Goal: Task Accomplishment & Management: Use online tool/utility

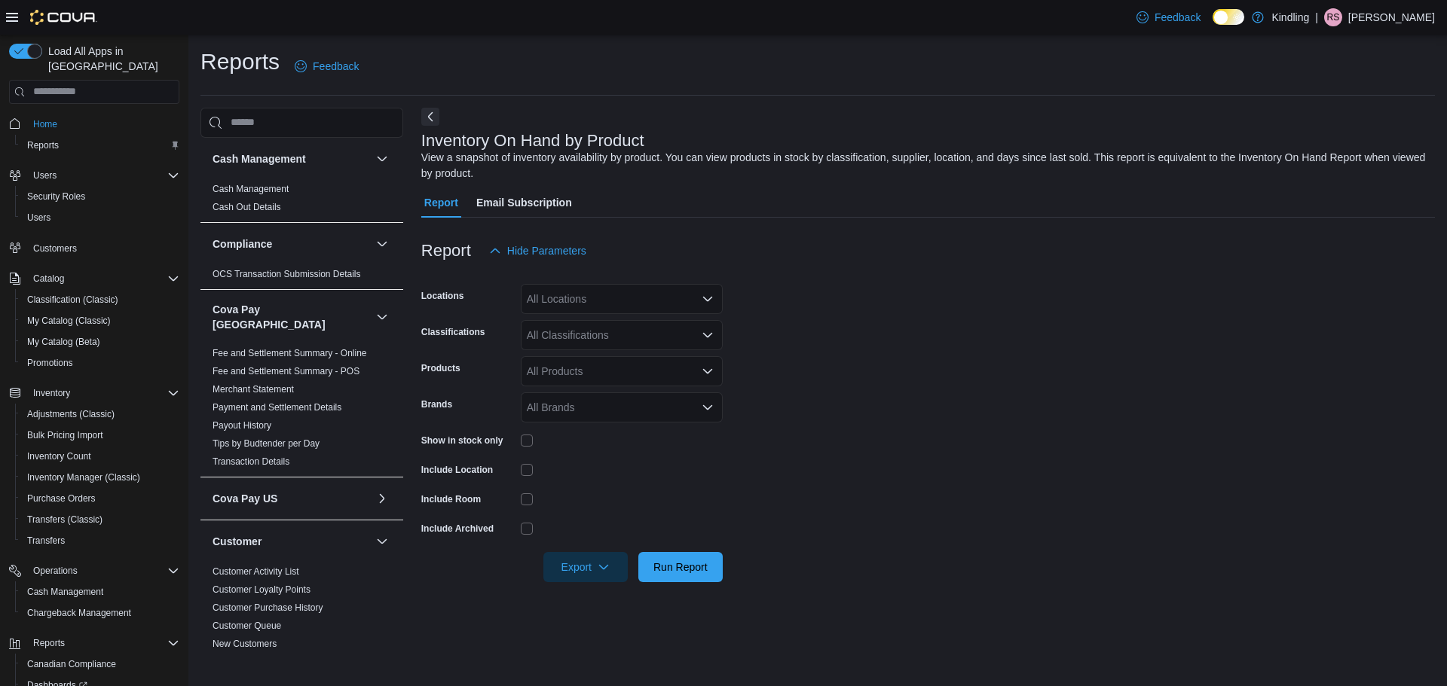
scroll to position [527, 0]
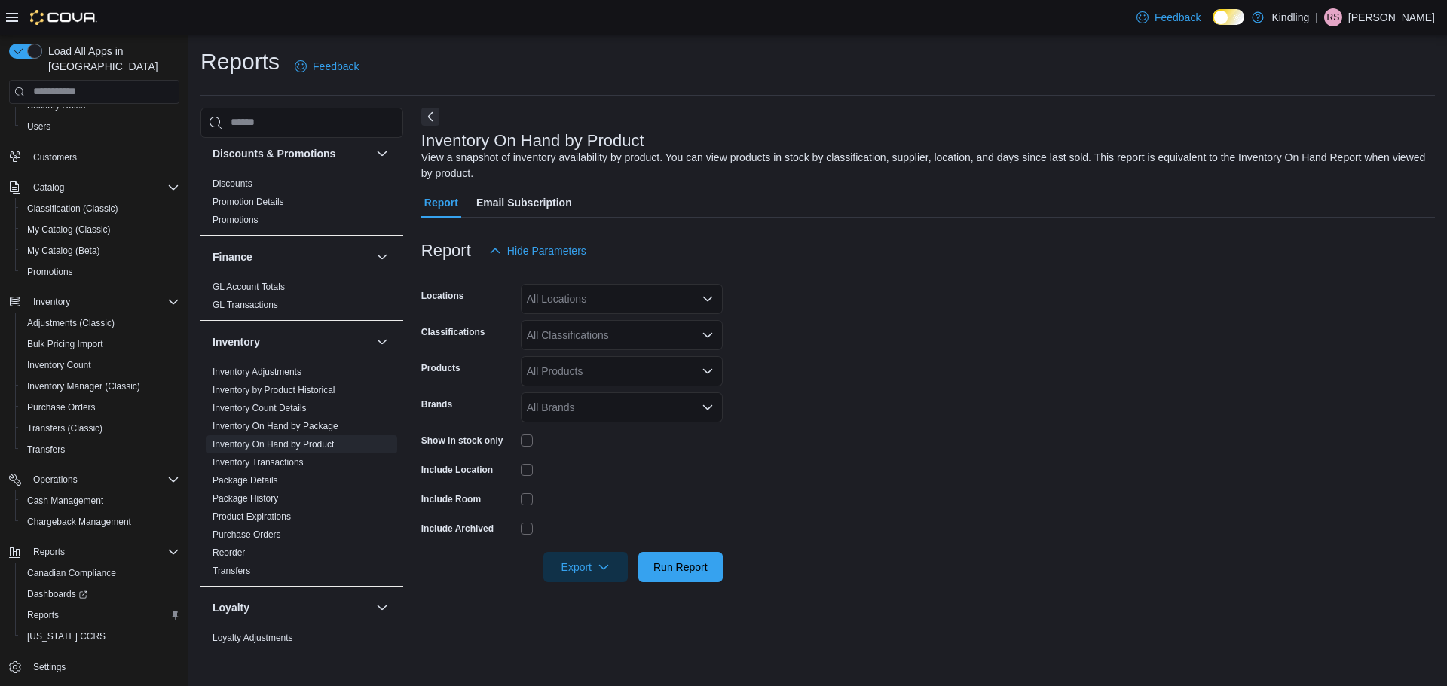
click at [961, 500] on form "Locations All Locations Classifications All Classifications Products All Produc…" at bounding box center [927, 424] width 1013 height 316
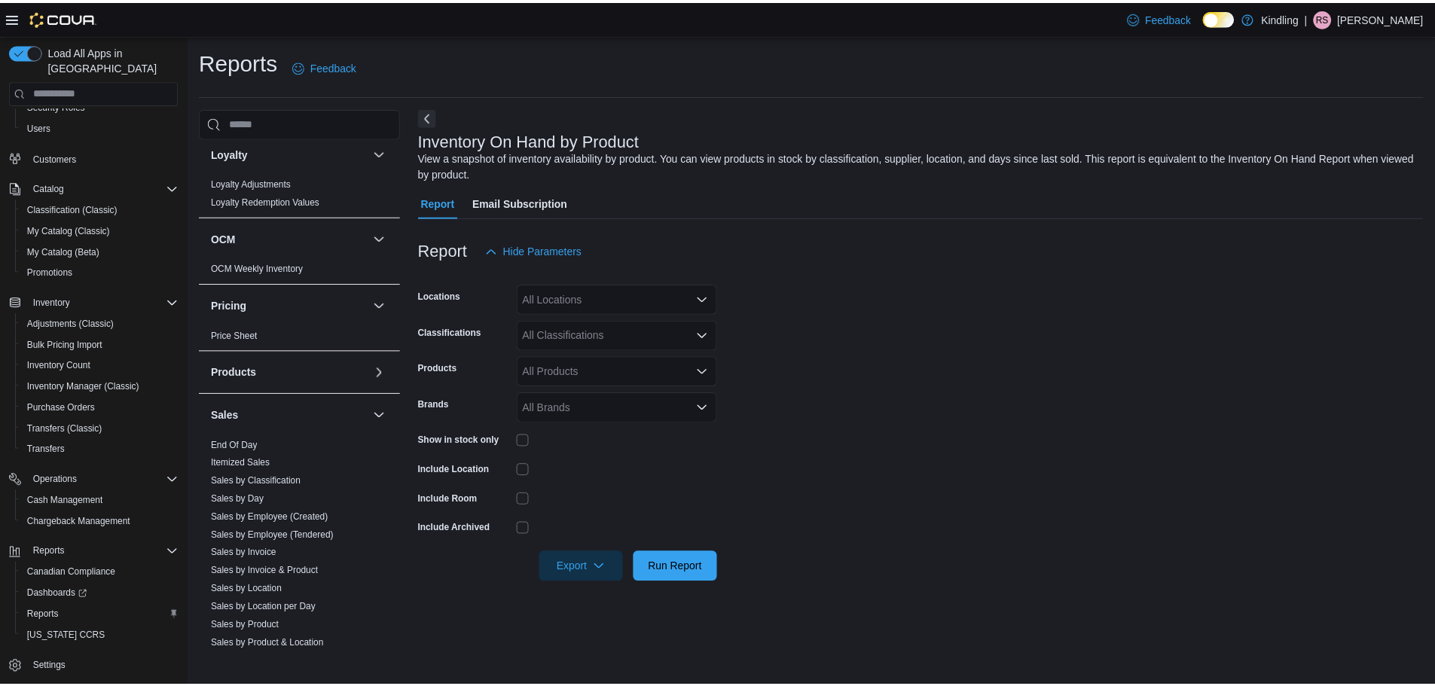
scroll to position [1114, 0]
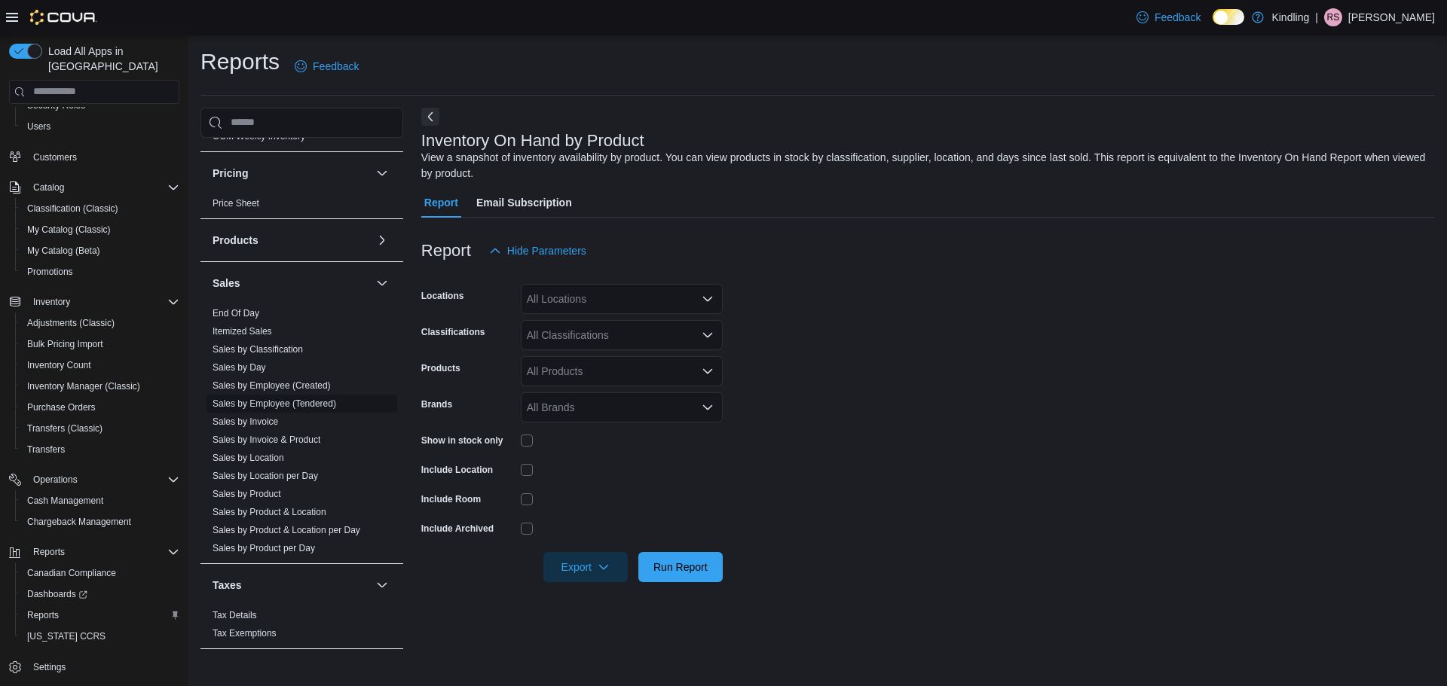
click at [279, 399] on span "Sales by Employee (Tendered)" at bounding box center [301, 404] width 191 height 18
click at [270, 417] on link "Sales by Invoice" at bounding box center [245, 422] width 66 height 11
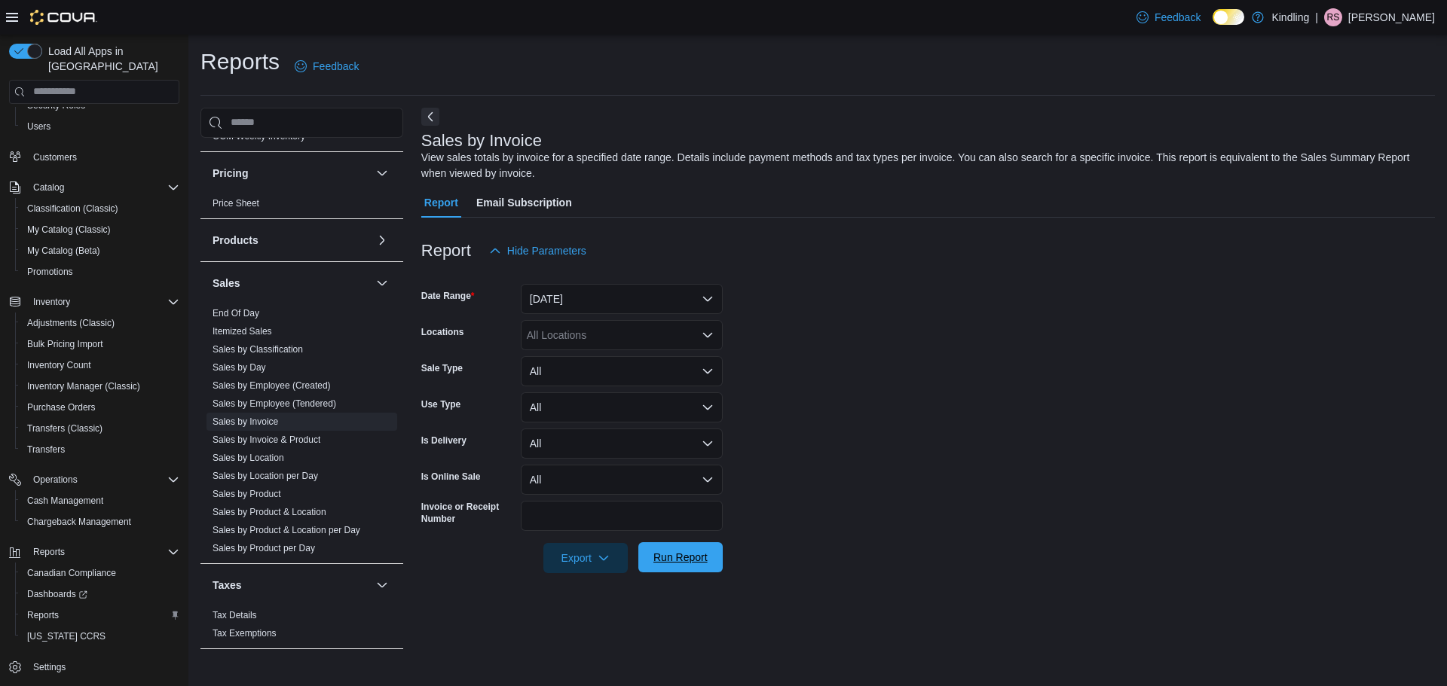
click at [703, 550] on span "Run Report" at bounding box center [680, 557] width 66 height 30
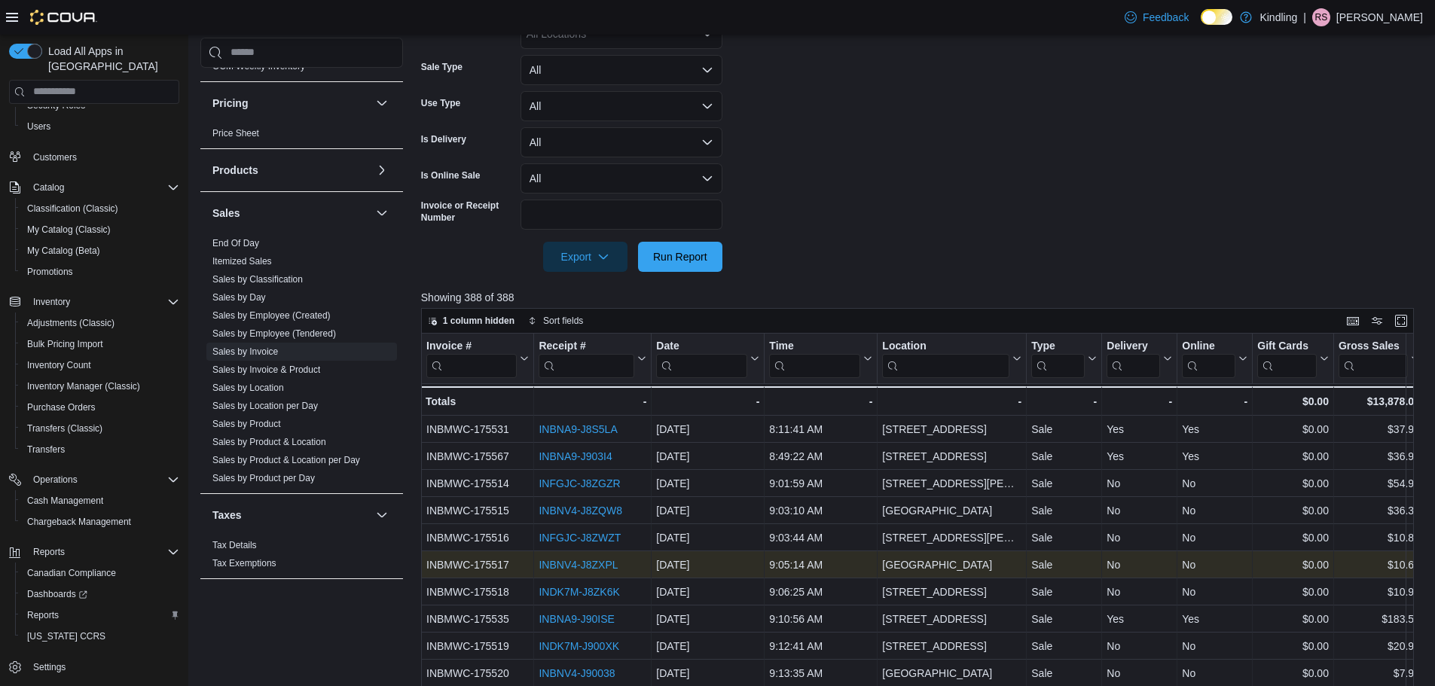
scroll to position [75, 0]
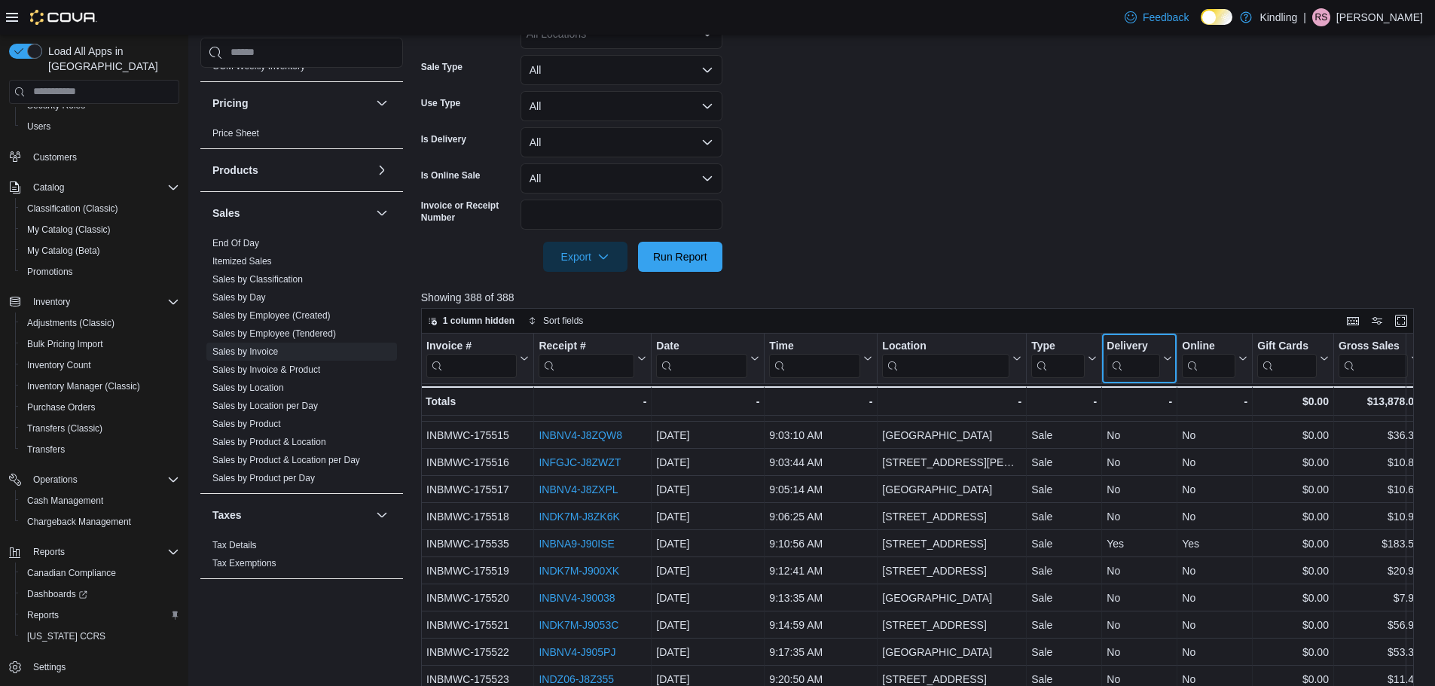
click at [1169, 362] on icon at bounding box center [1166, 358] width 12 height 9
click at [1180, 267] on form "Date Range [DATE] Locations All Locations Sale Type All Use Type All Is Deliver…" at bounding box center [923, 118] width 1004 height 307
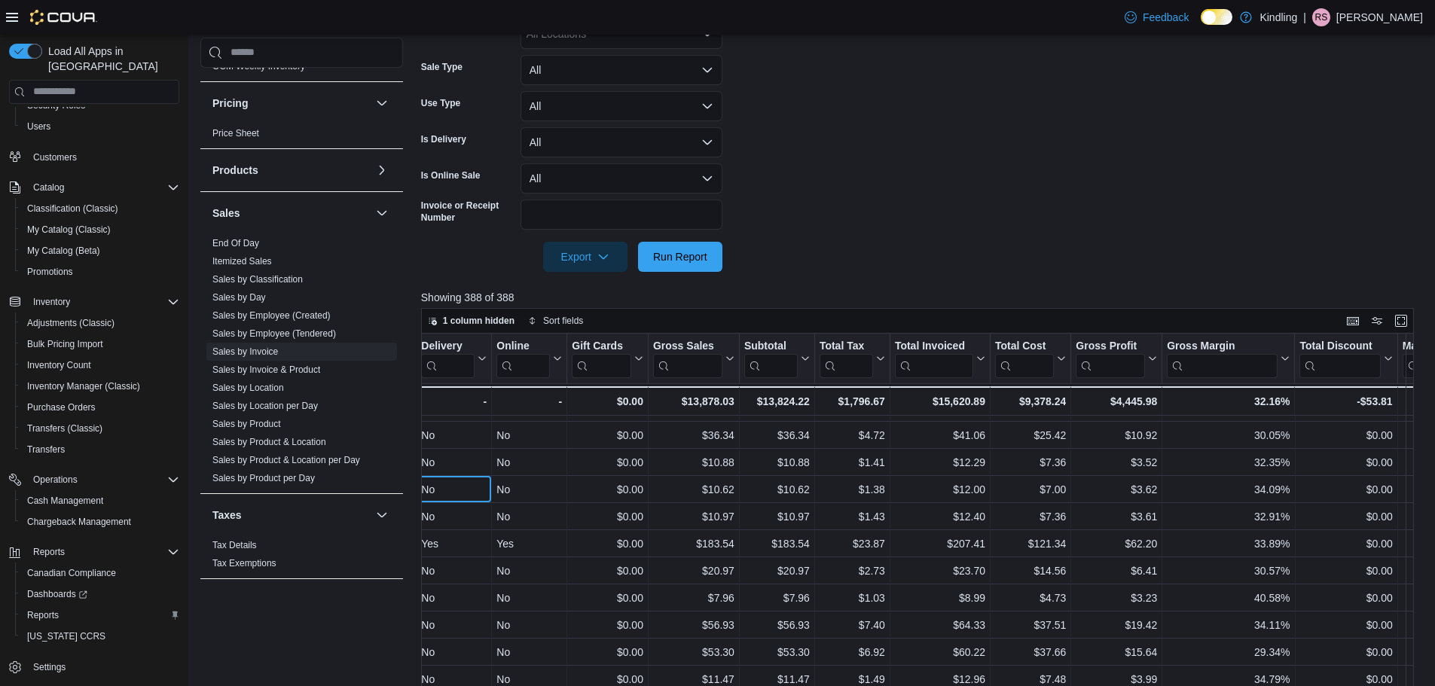
drag, startPoint x: 1151, startPoint y: 477, endPoint x: 1174, endPoint y: 478, distance: 23.4
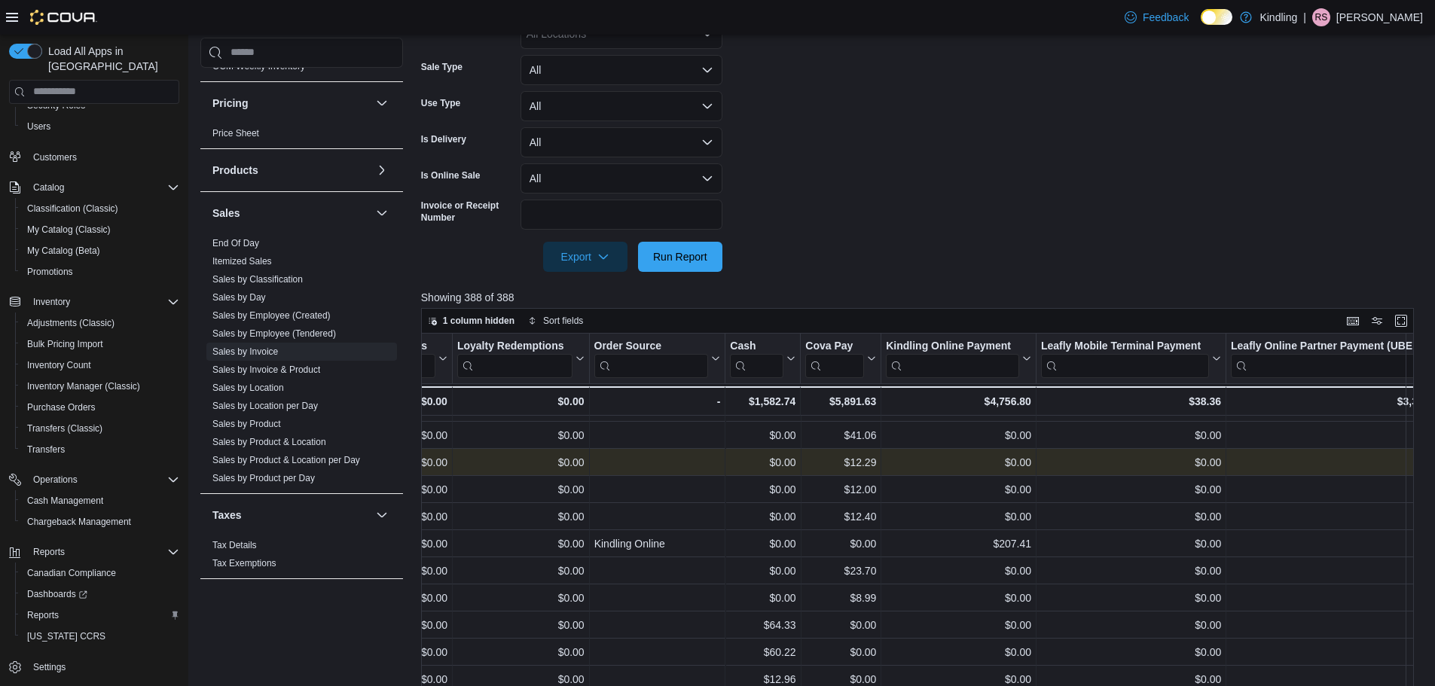
scroll to position [75, 3242]
drag, startPoint x: 1172, startPoint y: 475, endPoint x: 1182, endPoint y: 475, distance: 9.8
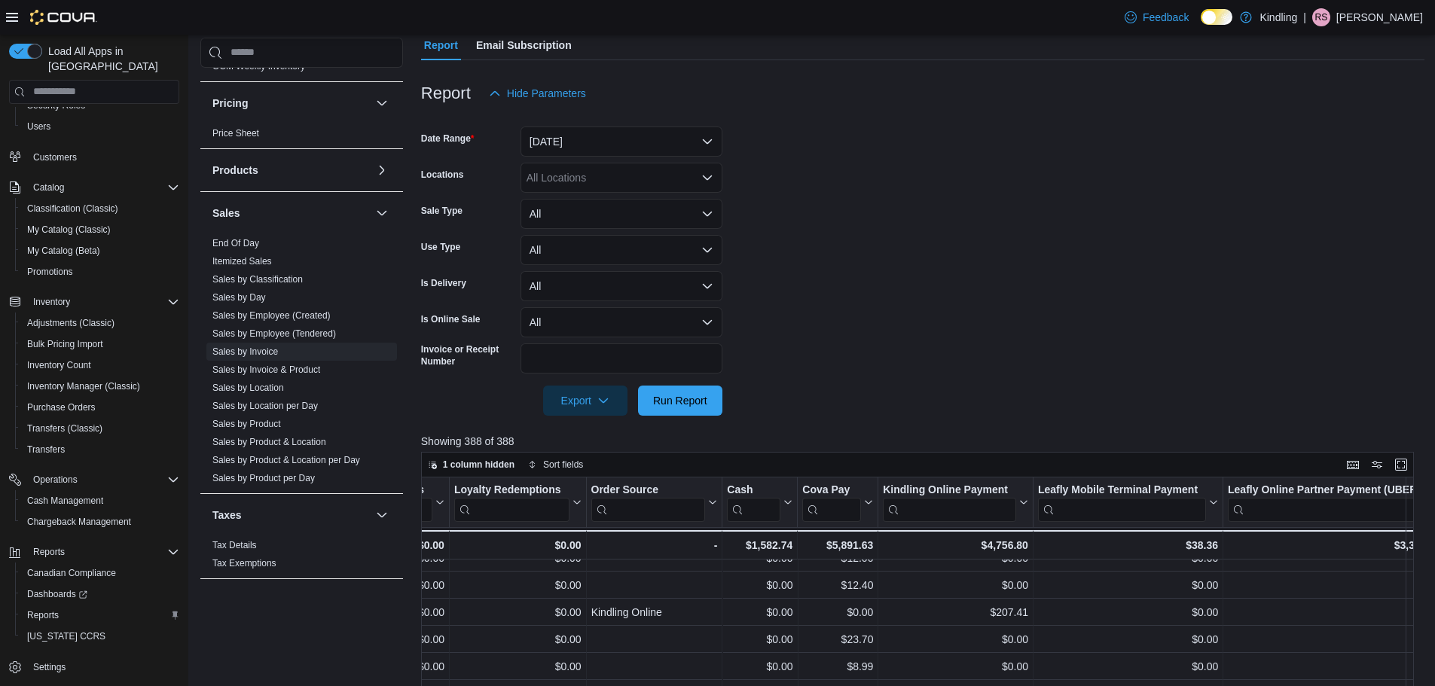
scroll to position [151, 0]
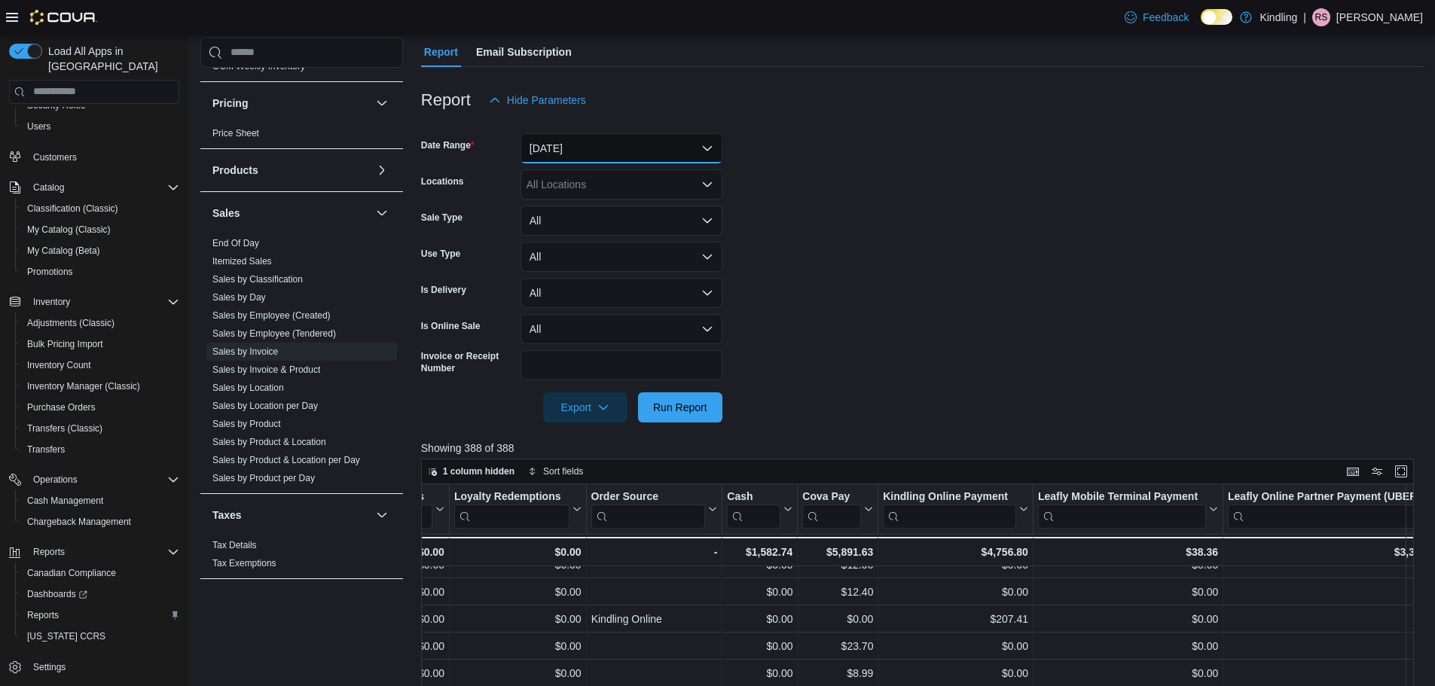
click at [704, 144] on button "[DATE]" at bounding box center [622, 148] width 202 height 30
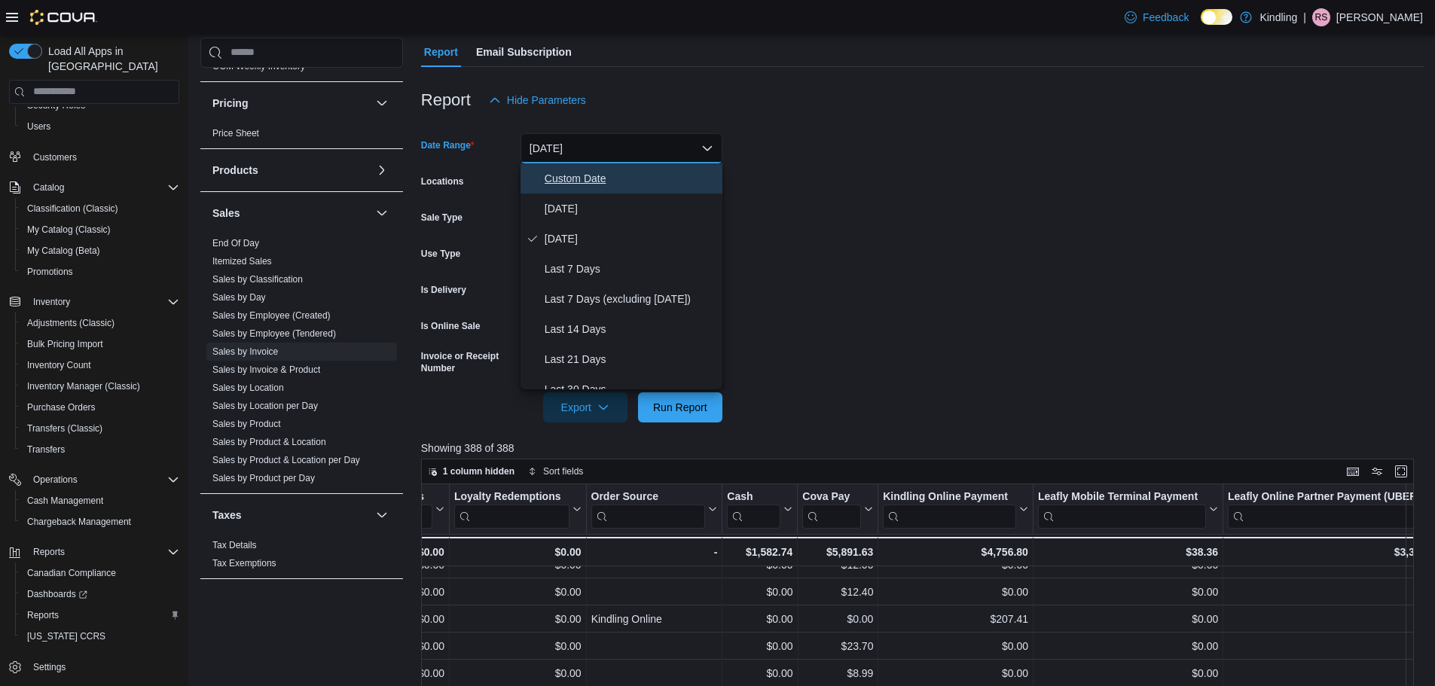
click at [616, 170] on span "Custom Date" at bounding box center [631, 179] width 172 height 18
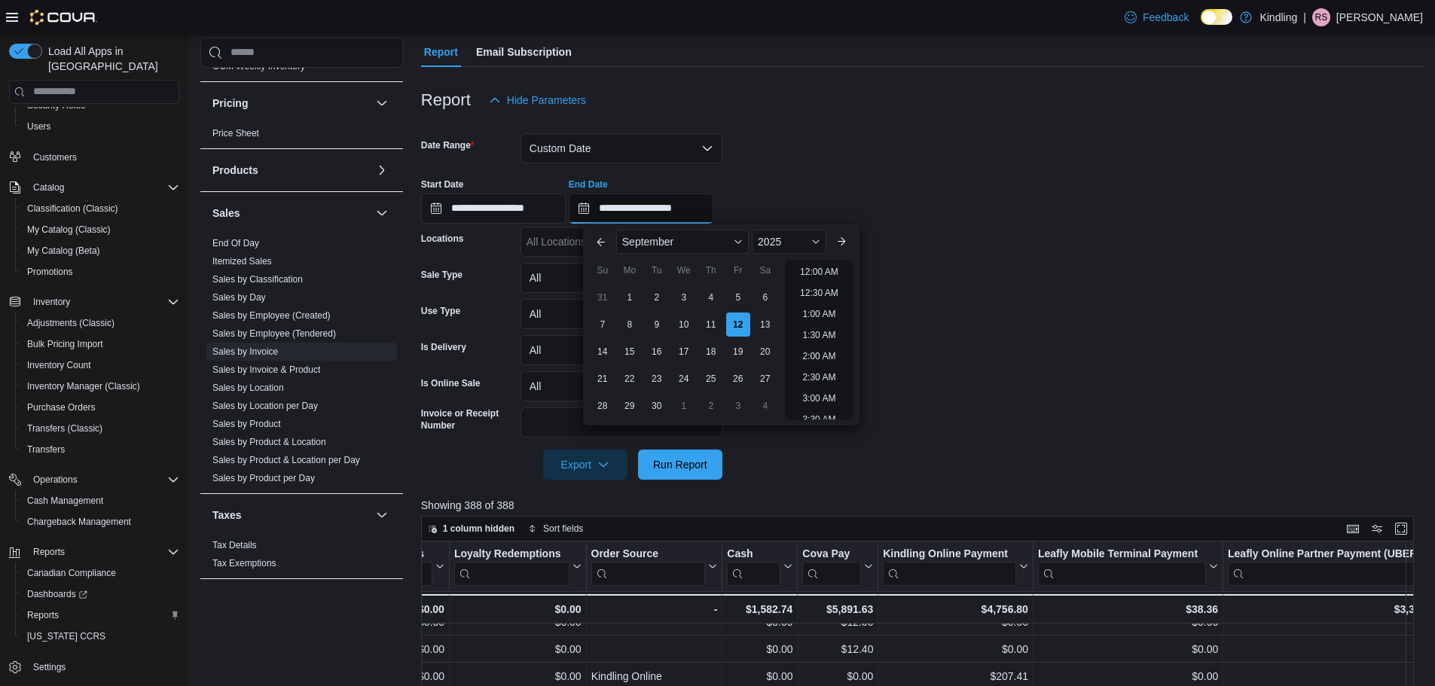
click at [714, 209] on input "**********" at bounding box center [641, 209] width 145 height 30
click at [827, 408] on li "11:30 PM" at bounding box center [819, 408] width 50 height 18
type input "**********"
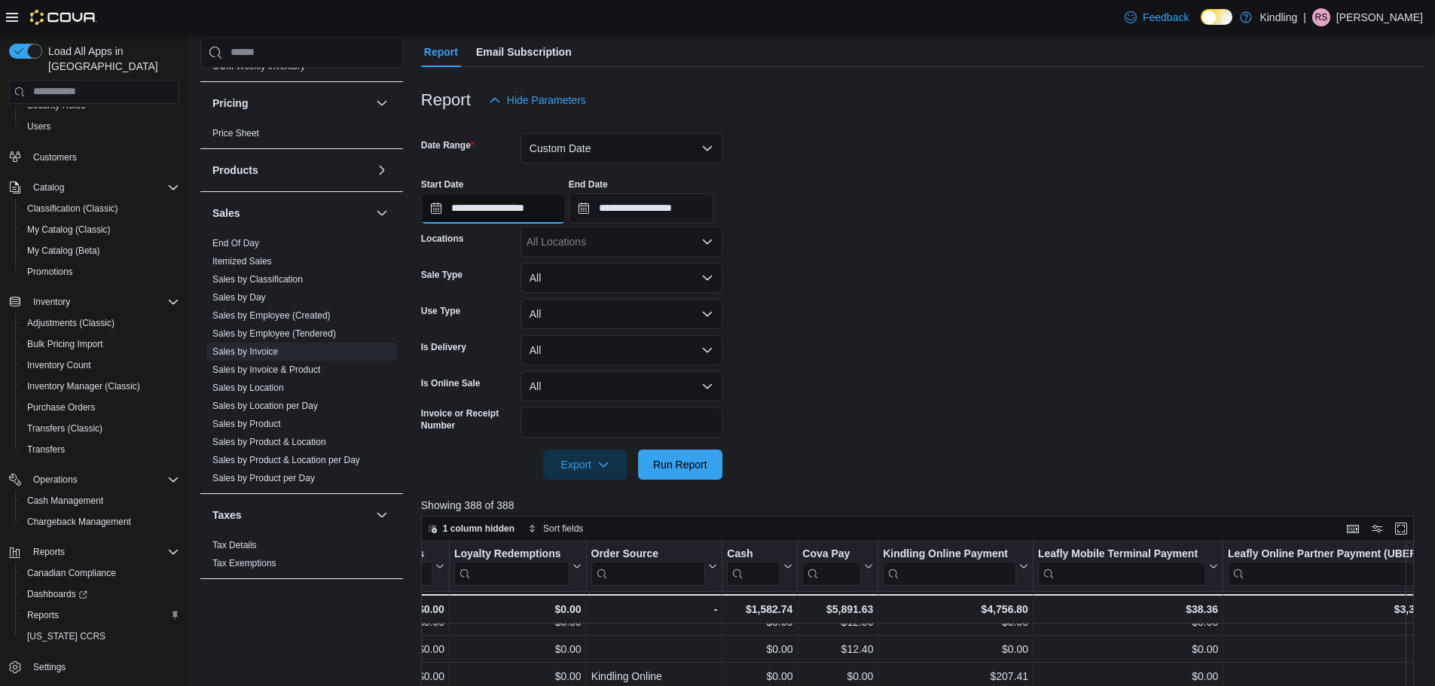
click at [529, 198] on input "**********" at bounding box center [493, 209] width 145 height 30
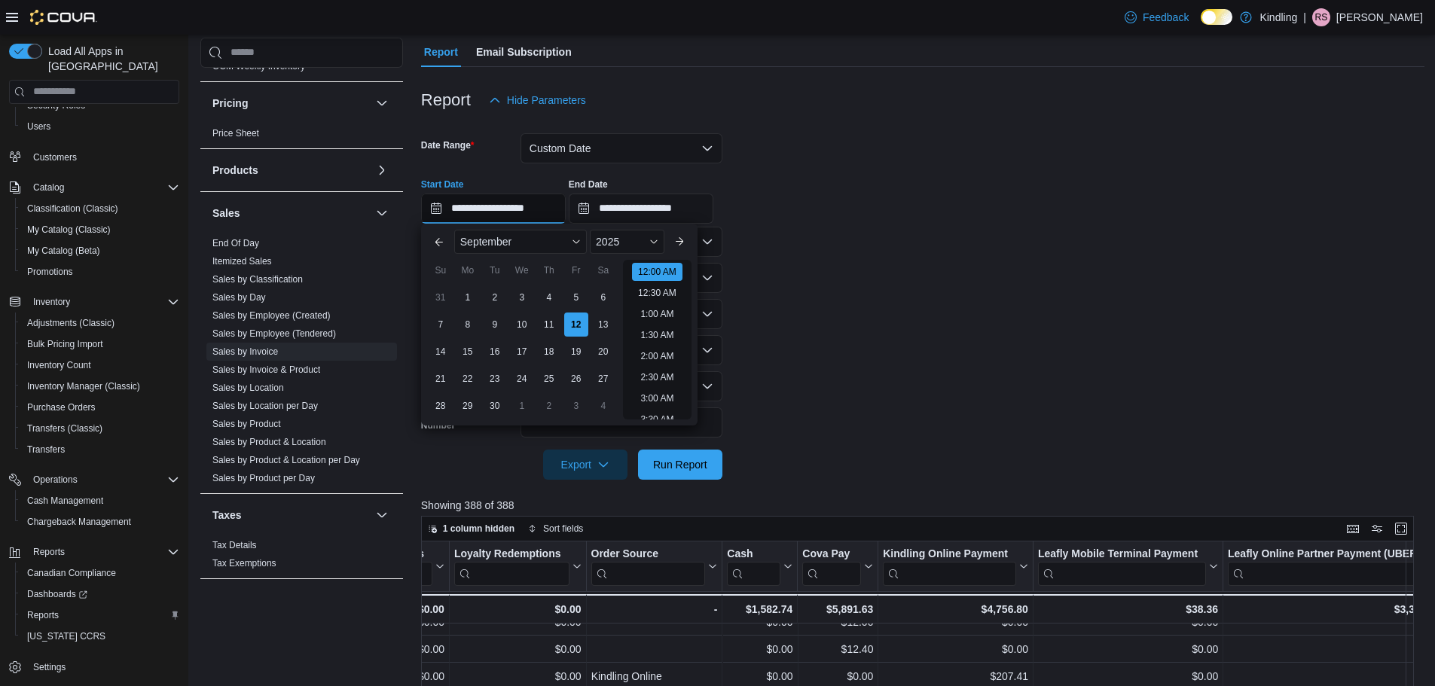
scroll to position [47, 0]
click at [443, 244] on button "Previous Month" at bounding box center [439, 242] width 24 height 24
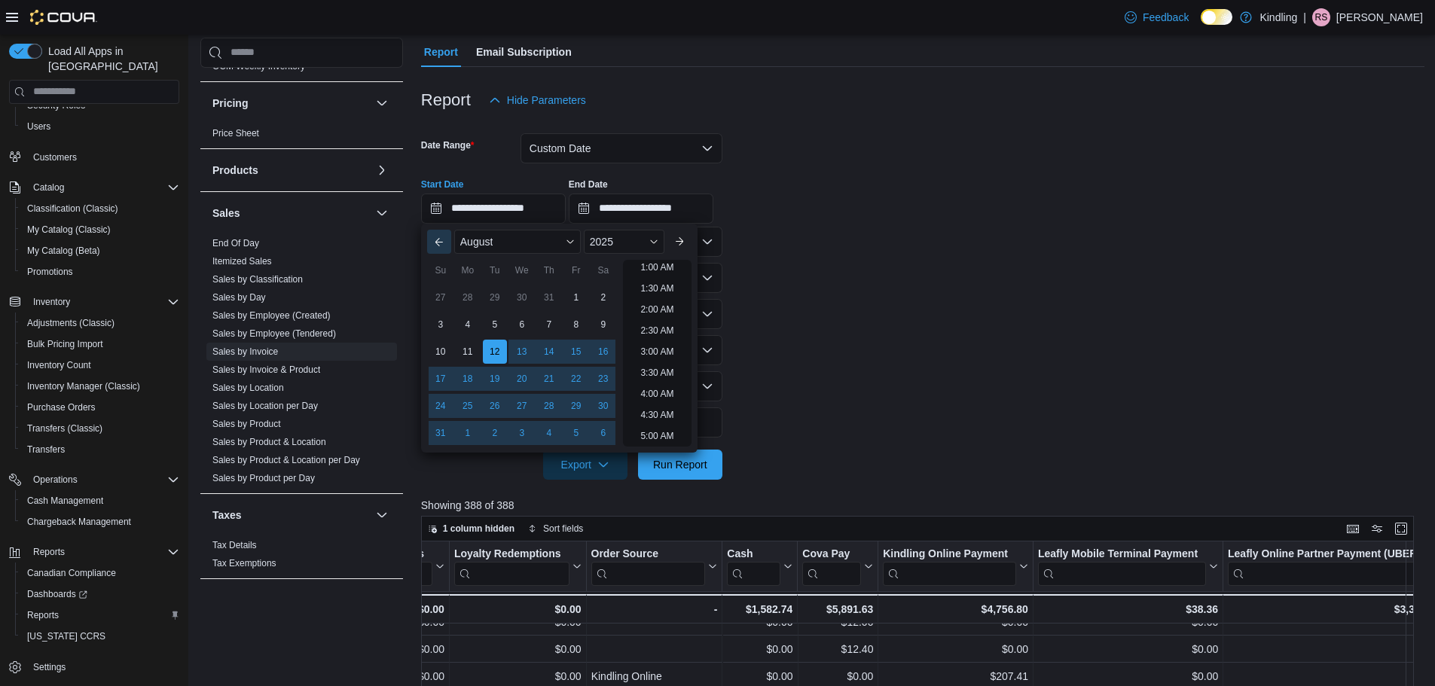
scroll to position [3, 0]
click at [443, 244] on button "Previous Month" at bounding box center [439, 242] width 24 height 24
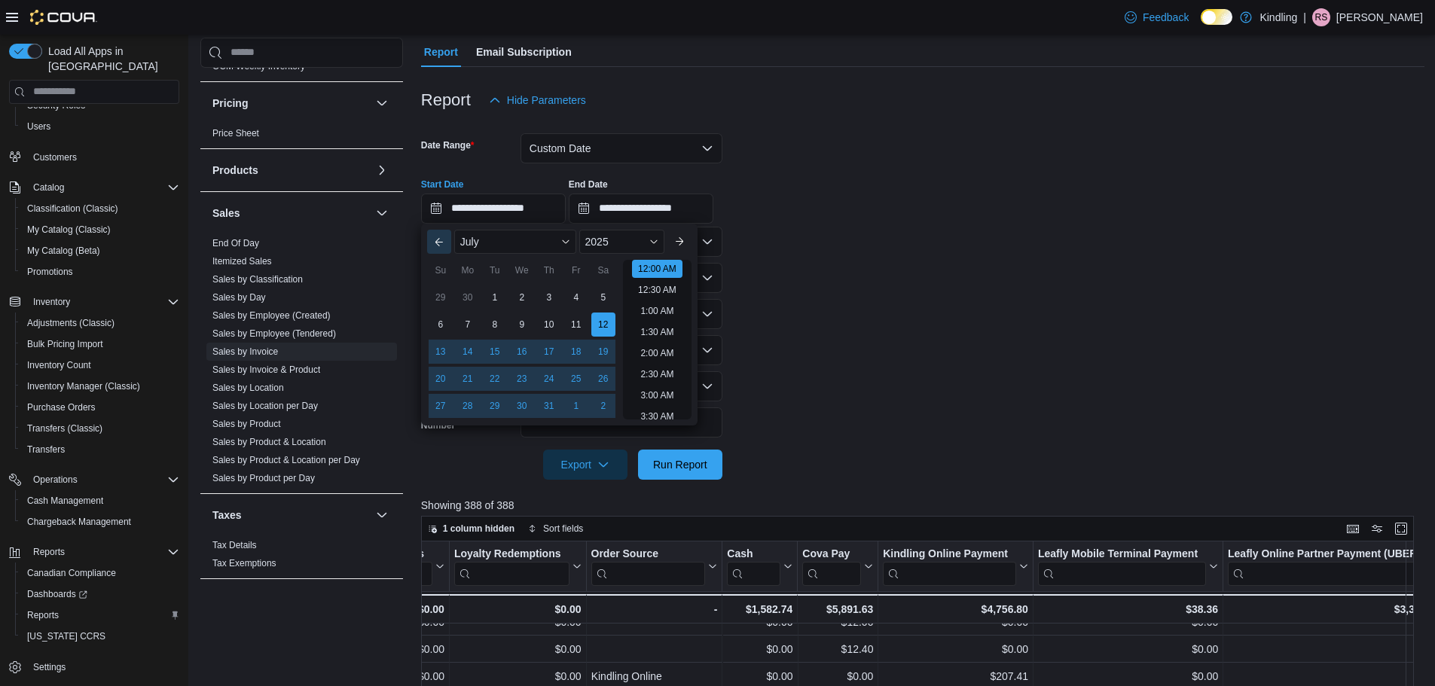
click at [443, 244] on button "Previous Month" at bounding box center [439, 242] width 24 height 24
click at [548, 295] on div "1" at bounding box center [549, 297] width 26 height 26
type input "**********"
click at [664, 263] on li "12:00 AM" at bounding box center [657, 269] width 50 height 18
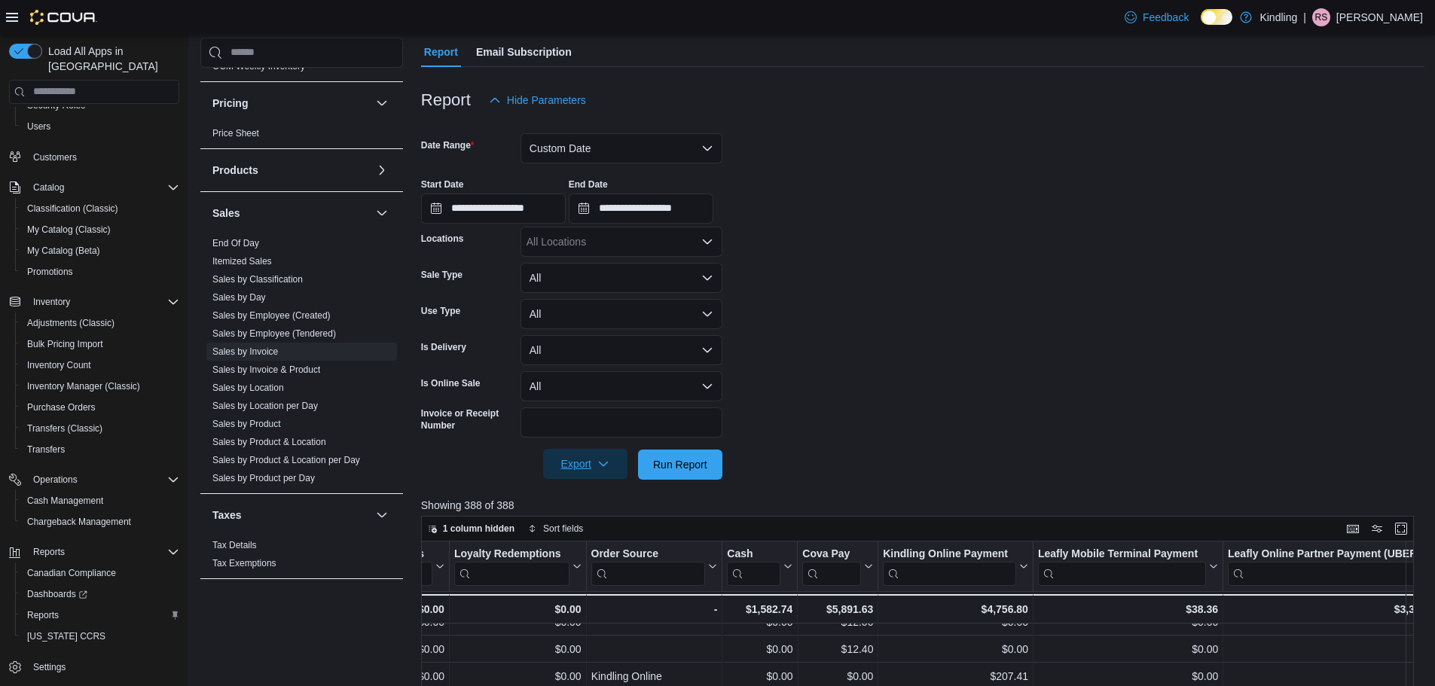
click at [601, 467] on icon "button" at bounding box center [603, 464] width 12 height 12
click at [604, 494] on span "Export to Excel" at bounding box center [586, 495] width 68 height 12
